Goal: Task Accomplishment & Management: Manage account settings

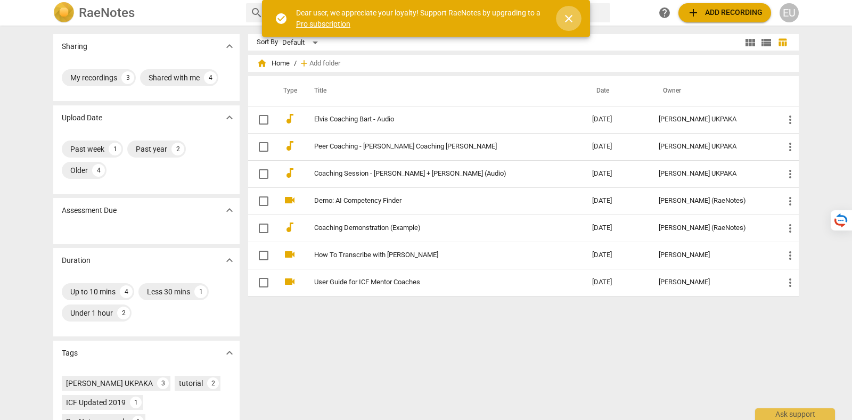
click at [569, 19] on span "close" at bounding box center [568, 18] width 13 height 13
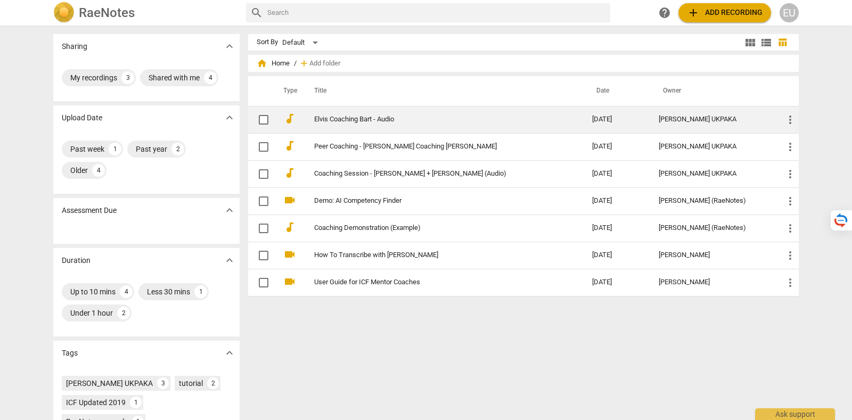
click at [386, 117] on link "Elvis Coaching Bart - Audio" at bounding box center [434, 120] width 240 height 8
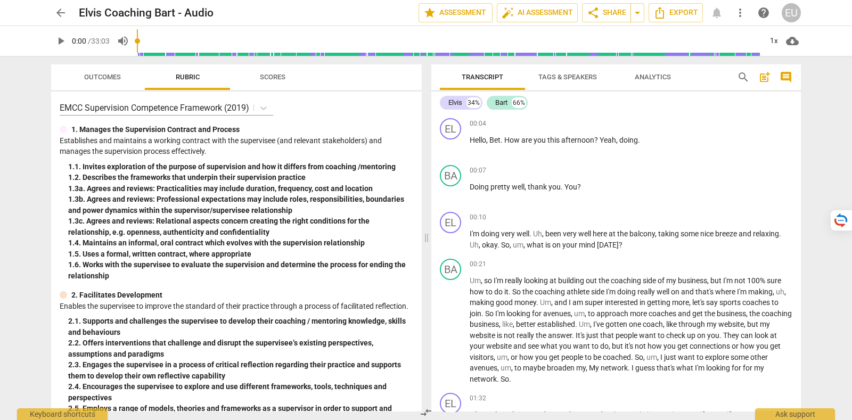
click at [57, 10] on span "arrow_back" at bounding box center [60, 12] width 13 height 13
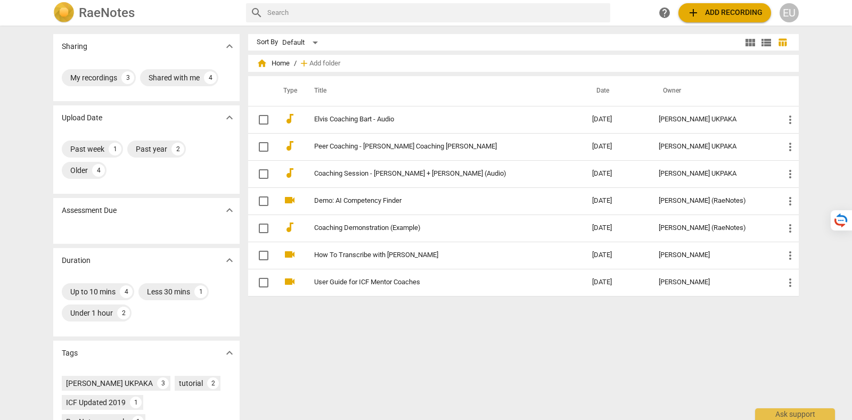
click at [796, 12] on div "EU" at bounding box center [789, 12] width 19 height 19
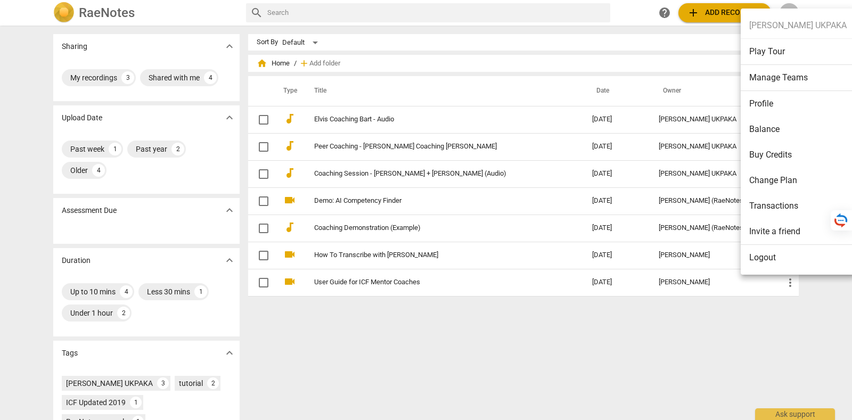
click at [782, 210] on li "Transactions" at bounding box center [798, 206] width 114 height 26
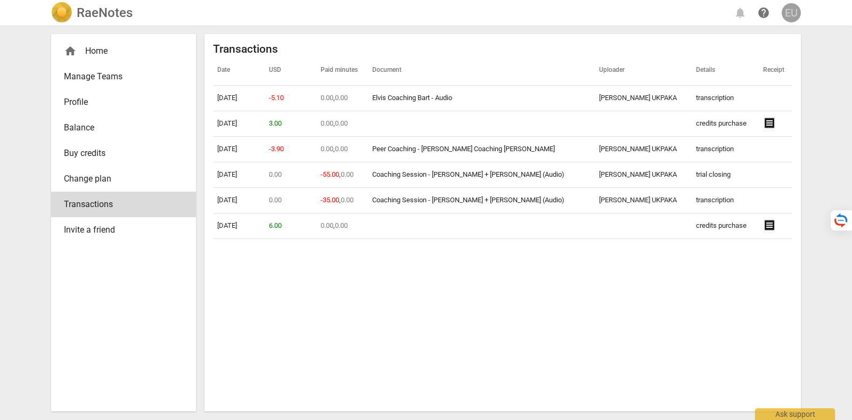
click at [797, 12] on div "EU" at bounding box center [791, 12] width 19 height 19
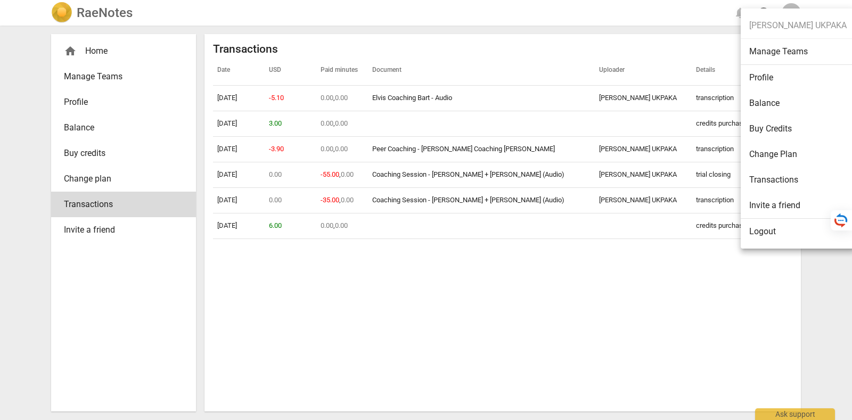
click at [793, 239] on li "Logout" at bounding box center [798, 232] width 114 height 26
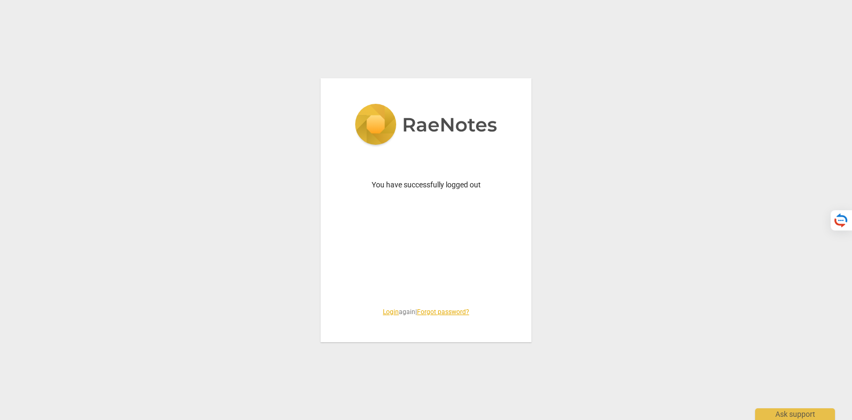
click at [383, 309] on link "Login" at bounding box center [391, 311] width 16 height 7
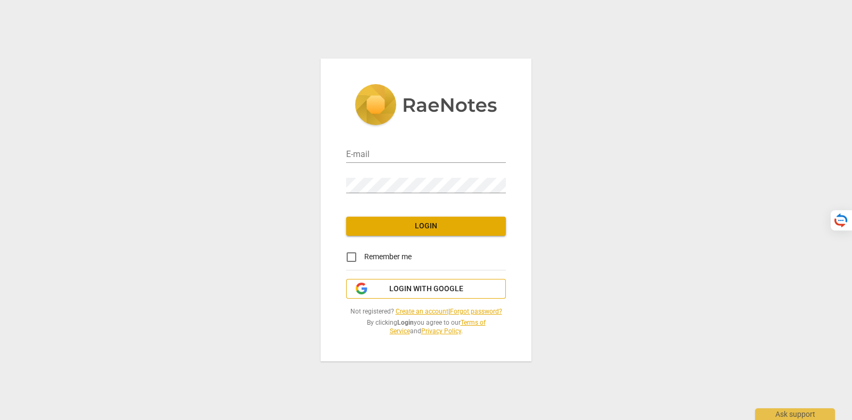
type input "[PERSON_NAME][EMAIL_ADDRESS][DOMAIN_NAME]"
click at [393, 286] on span "Login with Google" at bounding box center [426, 289] width 74 height 11
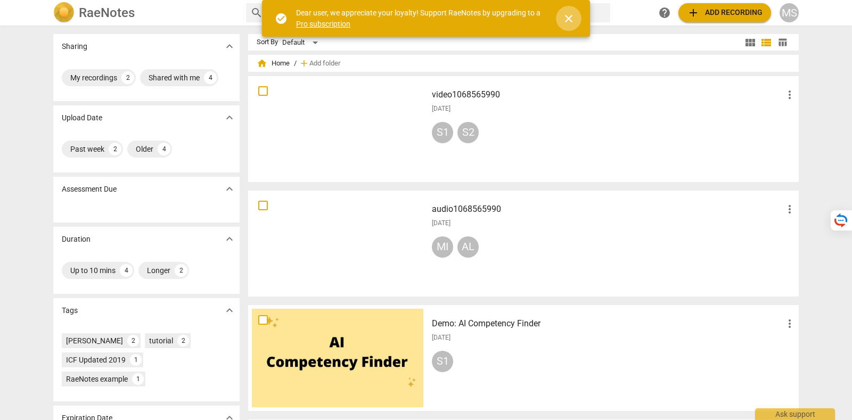
click at [572, 12] on span "close" at bounding box center [568, 18] width 13 height 13
